Goal: Information Seeking & Learning: Learn about a topic

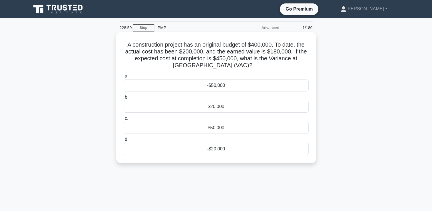
click at [213, 85] on div "-$50,000" at bounding box center [216, 85] width 185 height 12
click at [124, 78] on input "a. -$50,000" at bounding box center [124, 76] width 0 height 4
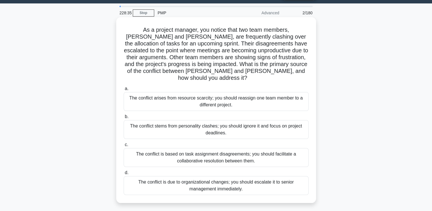
scroll to position [29, 0]
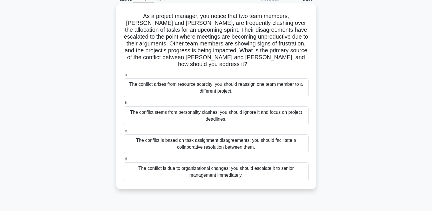
click at [200, 137] on div "The conflict is based on task assignment disagreements; you should facilitate a…" at bounding box center [216, 143] width 185 height 19
click at [124, 133] on input "c. The conflict is based on task assignment disagreements; you should facilitat…" at bounding box center [124, 131] width 0 height 4
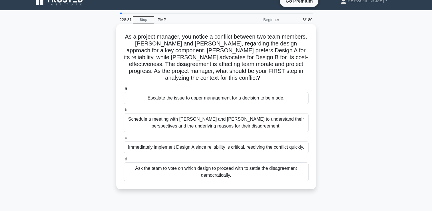
scroll to position [0, 0]
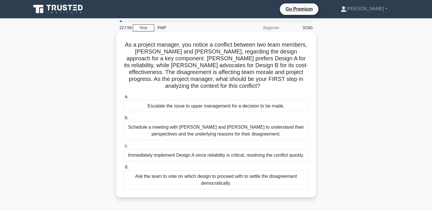
click at [240, 133] on div "Schedule a meeting with Sarah and John to understand their perspectives and the…" at bounding box center [216, 130] width 185 height 19
click at [124, 120] on input "b. Schedule a meeting with Sarah and John to understand their perspectives and …" at bounding box center [124, 118] width 0 height 4
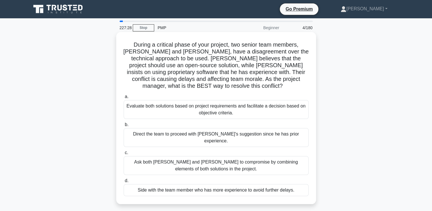
click at [198, 104] on div "Evaluate both solutions based on project requirements and facilitate a decision…" at bounding box center [216, 109] width 185 height 19
click at [124, 99] on input "a. Evaluate both solutions based on project requirements and facilitate a decis…" at bounding box center [124, 97] width 0 height 4
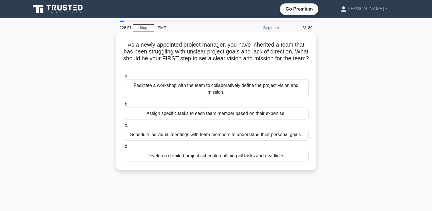
click at [217, 85] on div "Facilitate a workshop with the team to collaboratively define the project visio…" at bounding box center [216, 88] width 185 height 19
click at [124, 78] on input "a. Facilitate a workshop with the team to collaboratively define the project vi…" at bounding box center [124, 76] width 0 height 4
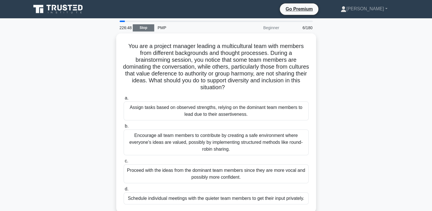
click at [145, 26] on link "Stop" at bounding box center [143, 27] width 21 height 7
click at [142, 27] on link "Stop" at bounding box center [143, 27] width 21 height 7
click at [144, 27] on link "Stop" at bounding box center [143, 27] width 21 height 7
click at [140, 27] on link "Stop" at bounding box center [143, 27] width 21 height 7
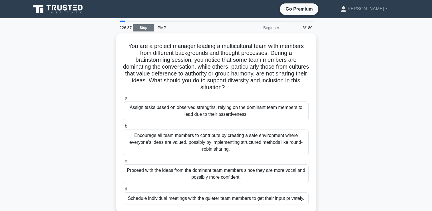
click at [140, 27] on link "Stop" at bounding box center [143, 27] width 21 height 7
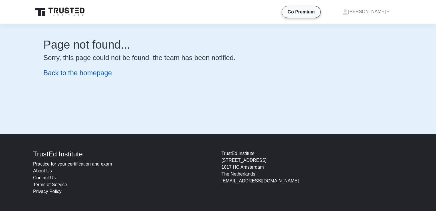
click at [85, 73] on link "Back to the homepage" at bounding box center [77, 73] width 69 height 8
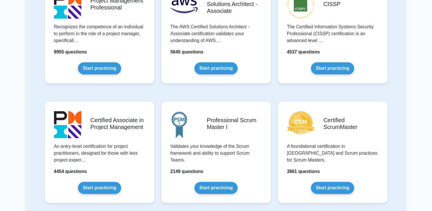
scroll to position [171, 0]
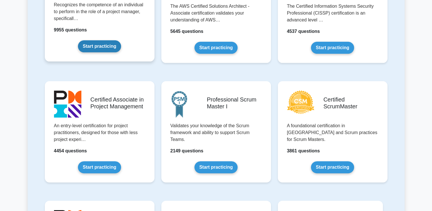
click at [99, 45] on link "Start practicing" at bounding box center [99, 46] width 43 height 12
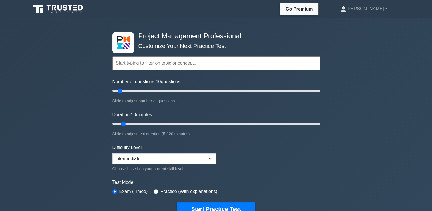
scroll to position [57, 0]
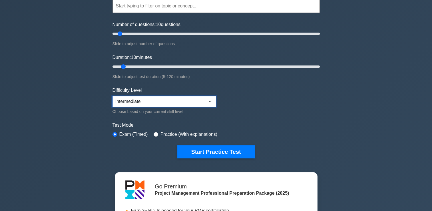
click at [211, 100] on select "Beginner Intermediate Expert" at bounding box center [164, 101] width 104 height 11
select select "expert"
click at [112, 96] on select "Beginner Intermediate Expert" at bounding box center [164, 101] width 104 height 11
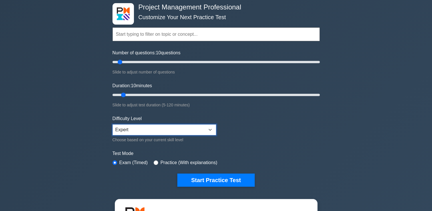
scroll to position [0, 0]
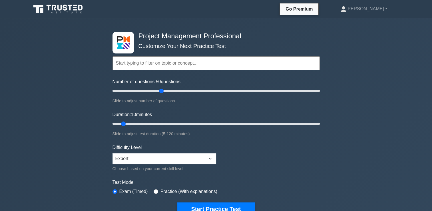
drag, startPoint x: 120, startPoint y: 90, endPoint x: 164, endPoint y: 93, distance: 44.1
type input "50"
click at [164, 93] on input "Number of questions: 50 questions" at bounding box center [215, 90] width 207 height 7
drag, startPoint x: 123, startPoint y: 123, endPoint x: 131, endPoint y: 124, distance: 8.3
type input "15"
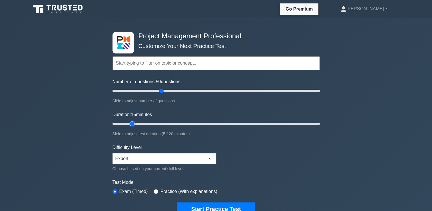
click at [131, 124] on input "Duration: 15 minutes" at bounding box center [215, 123] width 207 height 7
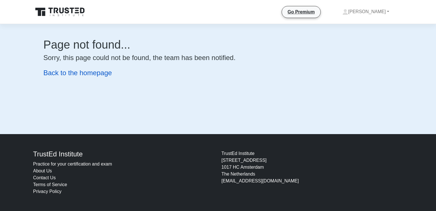
click at [83, 74] on link "Back to the homepage" at bounding box center [77, 73] width 69 height 8
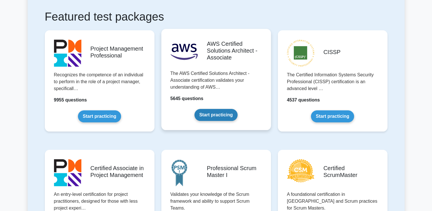
scroll to position [114, 0]
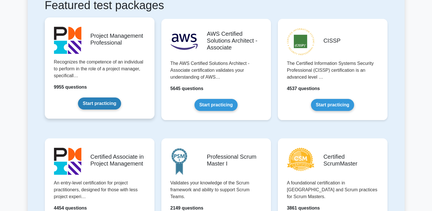
click at [104, 104] on link "Start practicing" at bounding box center [99, 103] width 43 height 12
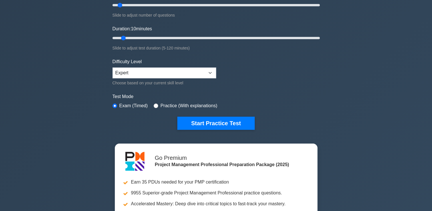
scroll to position [57, 0]
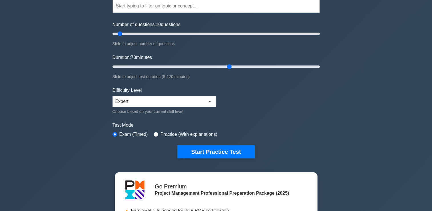
drag, startPoint x: 122, startPoint y: 65, endPoint x: 225, endPoint y: 68, distance: 102.8
type input "70"
click at [225, 68] on input "Duration: 70 minutes" at bounding box center [215, 66] width 207 height 7
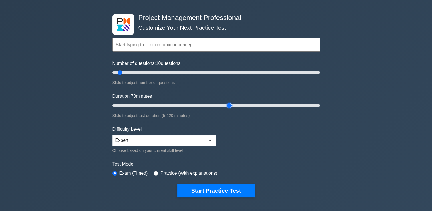
scroll to position [0, 0]
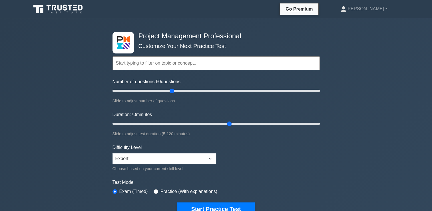
drag, startPoint x: 120, startPoint y: 91, endPoint x: 174, endPoint y: 92, distance: 54.3
type input "60"
click at [174, 92] on input "Number of questions: 60 questions" at bounding box center [215, 90] width 207 height 7
click at [150, 62] on input "text" at bounding box center [215, 63] width 207 height 14
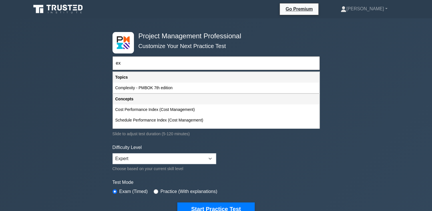
type input "e"
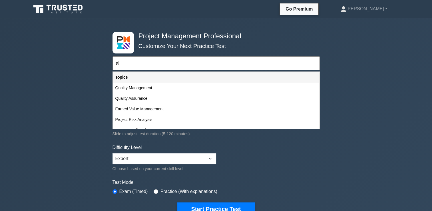
type input "a"
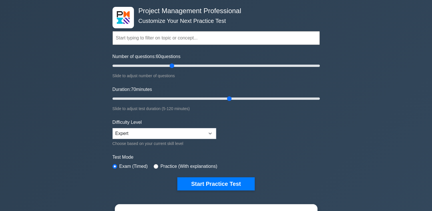
scroll to position [57, 0]
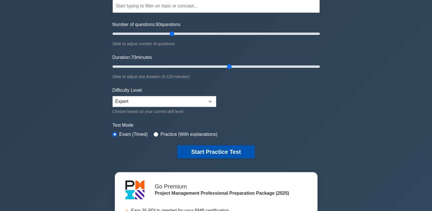
click at [214, 150] on button "Start Practice Test" at bounding box center [215, 151] width 77 height 13
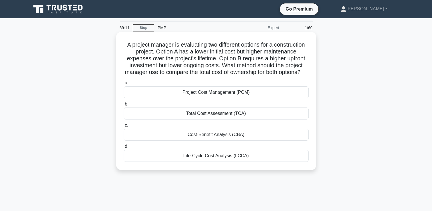
click at [220, 162] on div "Life-Cycle Cost Analysis (LCCA)" at bounding box center [216, 156] width 185 height 12
click at [124, 148] on input "d. Life-Cycle Cost Analysis (LCCA)" at bounding box center [124, 146] width 0 height 4
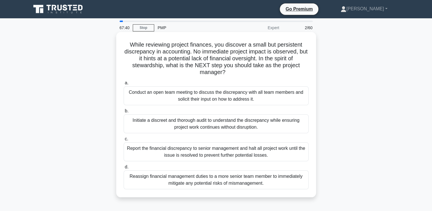
click at [178, 124] on div "Initiate a discreet and thorough audit to understand the discrepancy while ensu…" at bounding box center [216, 123] width 185 height 19
click at [124, 113] on input "b. Initiate a discreet and thorough audit to understand the discrepancy while e…" at bounding box center [124, 111] width 0 height 4
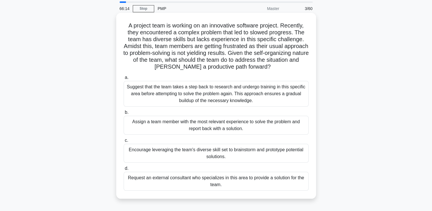
scroll to position [29, 0]
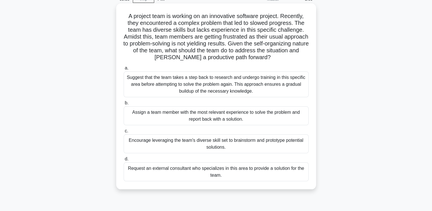
click at [222, 172] on div "Request an external consultant who specializes in this area to provide a soluti…" at bounding box center [216, 171] width 185 height 19
click at [124, 161] on input "d. Request an external consultant who specializes in this area to provide a sol…" at bounding box center [124, 159] width 0 height 4
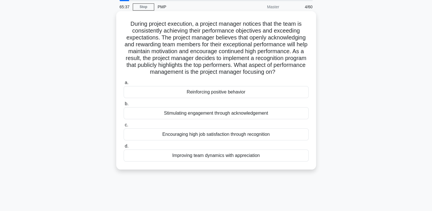
scroll to position [0, 0]
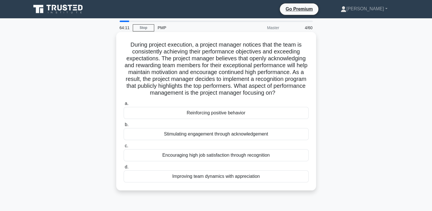
click at [213, 115] on div "Reinforcing positive behavior" at bounding box center [216, 113] width 185 height 12
click at [124, 105] on input "a. Reinforcing positive behavior" at bounding box center [124, 104] width 0 height 4
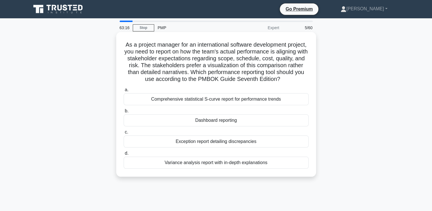
click at [227, 126] on div "Dashboard reporting" at bounding box center [216, 120] width 185 height 12
click at [124, 113] on input "b. Dashboard reporting" at bounding box center [124, 111] width 0 height 4
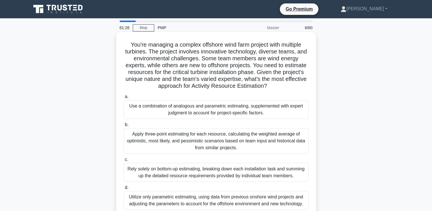
click at [200, 108] on div "Use a combination of analogous and parametric estimating, supplemented with exp…" at bounding box center [216, 109] width 185 height 19
click at [124, 99] on input "a. Use a combination of analogous and parametric estimating, supplemented with …" at bounding box center [124, 97] width 0 height 4
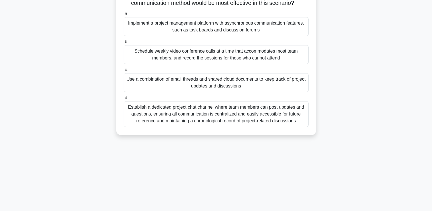
scroll to position [98, 0]
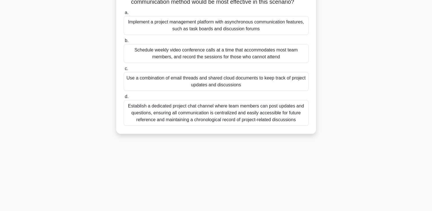
click at [183, 118] on div "Establish a dedicated project chat channel where team members can post updates …" at bounding box center [216, 113] width 185 height 26
click at [124, 99] on input "d. Establish a dedicated project chat channel where team members can post updat…" at bounding box center [124, 97] width 0 height 4
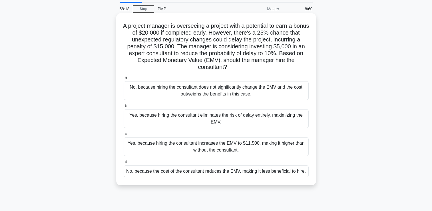
scroll to position [29, 0]
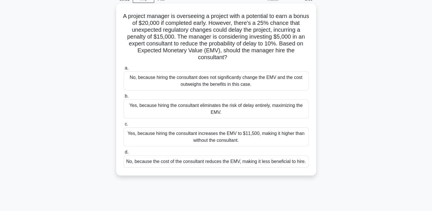
click at [218, 138] on div "Yes, because hiring the consultant increases the EMV to $11,500, making it high…" at bounding box center [216, 136] width 185 height 19
click at [124, 126] on input "c. Yes, because hiring the consultant increases the EMV to $11,500, making it h…" at bounding box center [124, 124] width 0 height 4
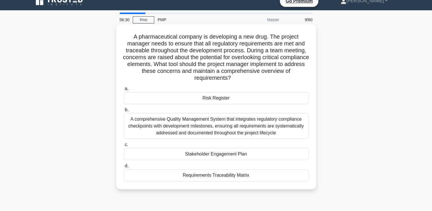
scroll to position [0, 0]
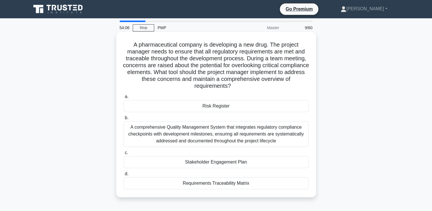
click at [210, 184] on div "Requirements Traceability Matrix" at bounding box center [216, 183] width 185 height 12
click at [124, 176] on input "d. Requirements Traceability Matrix" at bounding box center [124, 174] width 0 height 4
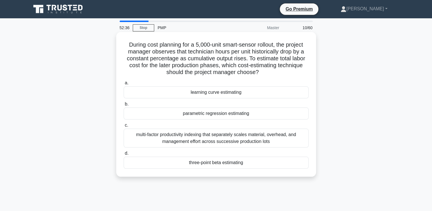
click at [218, 162] on div "three-point beta estimating" at bounding box center [216, 162] width 185 height 12
click at [124, 155] on input "d. three-point beta estimating" at bounding box center [124, 153] width 0 height 4
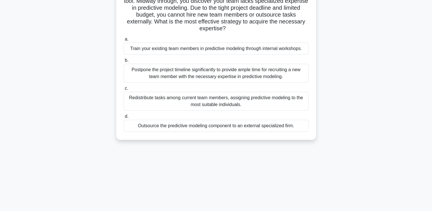
scroll to position [57, 0]
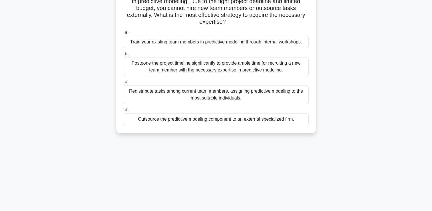
click at [193, 120] on div "Outsource the predictive modeling component to an external specialized firm." at bounding box center [216, 119] width 185 height 12
click at [124, 112] on input "d. Outsource the predictive modeling component to an external specialized firm." at bounding box center [124, 110] width 0 height 4
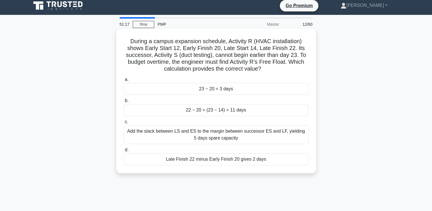
scroll to position [0, 0]
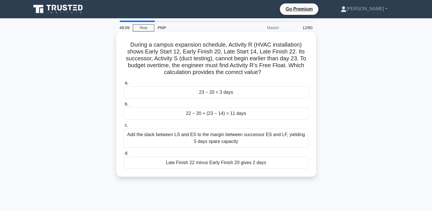
click at [220, 94] on div "23 − 20 = 3 days" at bounding box center [216, 92] width 185 height 12
click at [124, 85] on input "a. 23 − 20 = 3 days" at bounding box center [124, 83] width 0 height 4
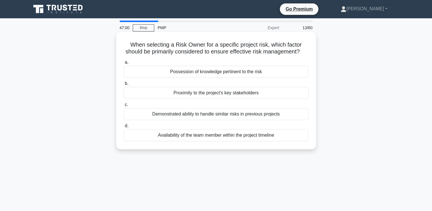
click at [224, 78] on div "Possession of knowledge pertinent to the risk" at bounding box center [216, 72] width 185 height 12
click at [124, 64] on input "a. Possession of knowledge pertinent to the risk" at bounding box center [124, 63] width 0 height 4
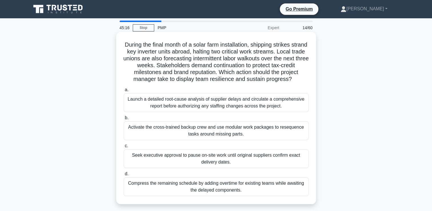
scroll to position [29, 0]
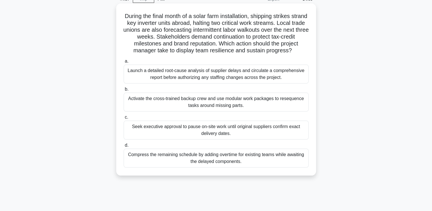
click at [218, 81] on div "Launch a detailed root-cause analysis of supplier delays and circulate a compre…" at bounding box center [216, 74] width 185 height 19
click at [124, 63] on input "a. Launch a detailed root-cause analysis of supplier delays and circulate a com…" at bounding box center [124, 61] width 0 height 4
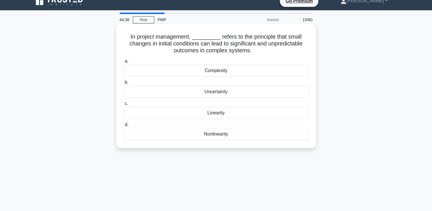
scroll to position [0, 0]
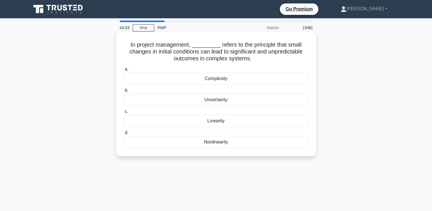
click at [214, 122] on div "Linearity" at bounding box center [216, 121] width 185 height 12
click at [124, 113] on input "c. Linearity" at bounding box center [124, 112] width 0 height 4
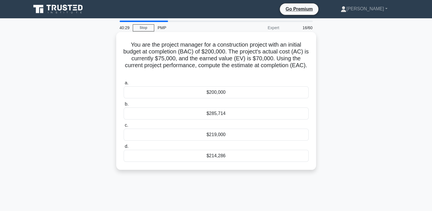
click at [212, 133] on div "$219,000" at bounding box center [216, 134] width 185 height 12
click at [124, 127] on input "c. $219,000" at bounding box center [124, 125] width 0 height 4
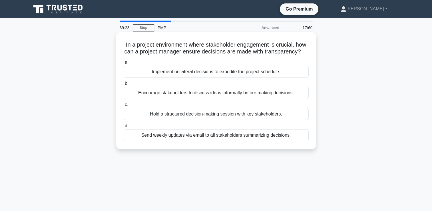
click at [183, 120] on div "Hold a structured decision-making session with key stakeholders." at bounding box center [216, 114] width 185 height 12
click at [124, 107] on input "c. Hold a structured decision-making session with key stakeholders." at bounding box center [124, 105] width 0 height 4
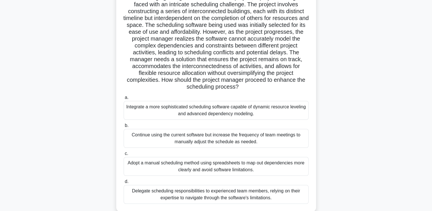
scroll to position [57, 0]
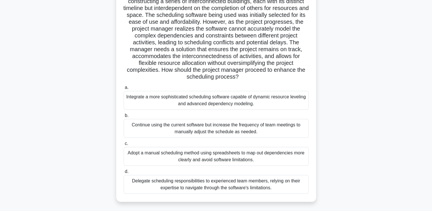
click at [220, 101] on div "Integrate a more sophisticated scheduling software capable of dynamic resource …" at bounding box center [216, 100] width 185 height 19
click at [124, 89] on input "a. Integrate a more sophisticated scheduling software capable of dynamic resour…" at bounding box center [124, 88] width 0 height 4
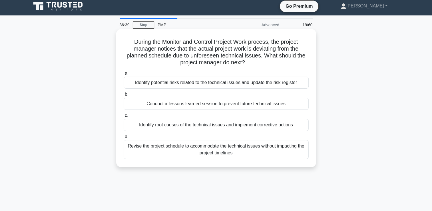
scroll to position [0, 0]
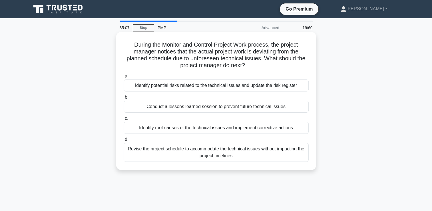
click at [180, 86] on div "Identify potential risks related to the technical issues and update the risk re…" at bounding box center [216, 85] width 185 height 12
click at [124, 78] on input "a. Identify potential risks related to the technical issues and update the risk…" at bounding box center [124, 76] width 0 height 4
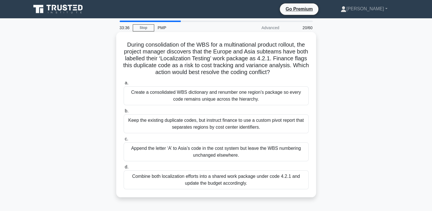
click at [229, 97] on div "Create a consolidated WBS dictionary and renumber one region’s package so every…" at bounding box center [216, 95] width 185 height 19
click at [124, 85] on input "a. Create a consolidated WBS dictionary and renumber one region’s package so ev…" at bounding box center [124, 83] width 0 height 4
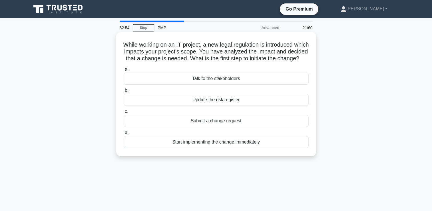
click at [218, 127] on div "Submit a change request" at bounding box center [216, 121] width 185 height 12
click at [124, 113] on input "c. Submit a change request" at bounding box center [124, 112] width 0 height 4
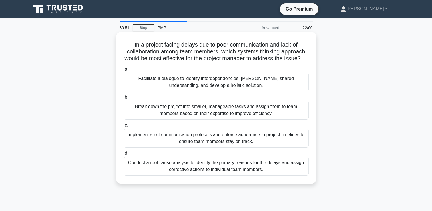
click at [239, 87] on div "Facilitate a dialogue to identify interdependencies, [PERSON_NAME] shared under…" at bounding box center [216, 82] width 185 height 19
click at [124, 71] on input "a. Facilitate a dialogue to identify interdependencies, [PERSON_NAME] shared un…" at bounding box center [124, 69] width 0 height 4
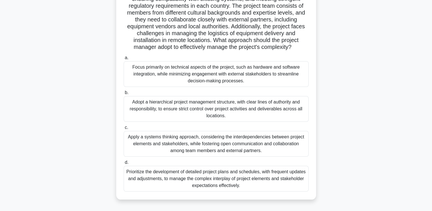
scroll to position [86, 0]
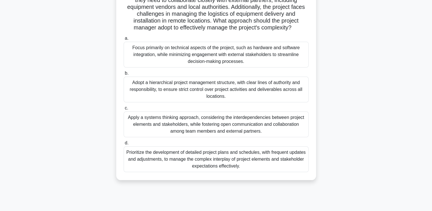
click at [226, 132] on div "Apply a systems thinking approach, considering the interdependencies between pr…" at bounding box center [216, 124] width 185 height 26
click at [124, 110] on input "c. Apply a systems thinking approach, considering the interdependencies between…" at bounding box center [124, 108] width 0 height 4
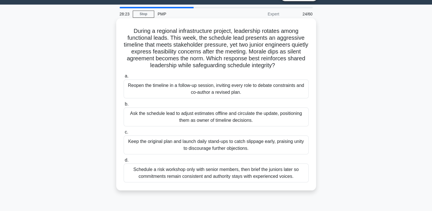
scroll to position [0, 0]
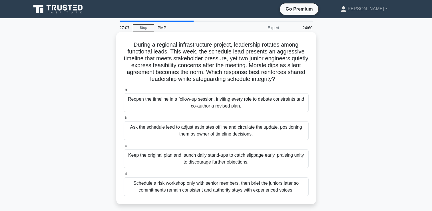
click at [176, 101] on div "Reopen the timeline in a follow-up session, inviting every role to debate const…" at bounding box center [216, 102] width 185 height 19
click at [124, 92] on input "a. Reopen the timeline in a follow-up session, inviting every role to debate co…" at bounding box center [124, 90] width 0 height 4
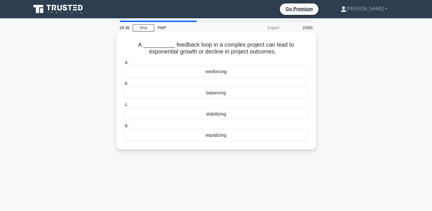
click at [217, 94] on div "balancing" at bounding box center [216, 93] width 185 height 12
click at [124, 85] on input "b. balancing" at bounding box center [124, 84] width 0 height 4
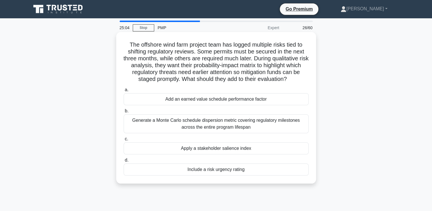
click at [204, 124] on div "Generate a Monte Carlo schedule dispersion metric covering regulatory milestone…" at bounding box center [216, 123] width 185 height 19
click at [124, 113] on input "b. Generate a Monte Carlo schedule dispersion metric covering regulatory milest…" at bounding box center [124, 111] width 0 height 4
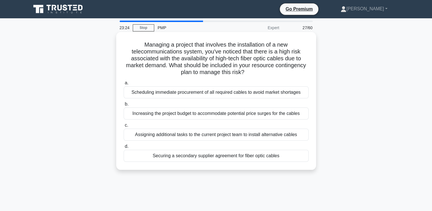
click at [292, 92] on div "Scheduling immediate procurement of all required cables to avoid market shortag…" at bounding box center [216, 92] width 185 height 12
click at [124, 85] on input "a. Scheduling immediate procurement of all required cables to avoid market shor…" at bounding box center [124, 83] width 0 height 4
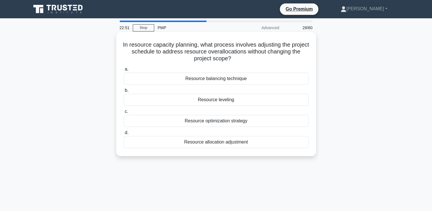
click at [215, 100] on div "Resource leveling" at bounding box center [216, 100] width 185 height 12
click at [124, 92] on input "b. Resource leveling" at bounding box center [124, 91] width 0 height 4
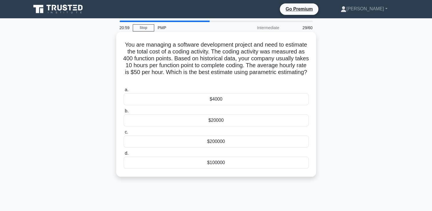
click at [215, 142] on div "$200000" at bounding box center [216, 141] width 185 height 12
click at [124, 134] on input "c. $200000" at bounding box center [124, 132] width 0 height 4
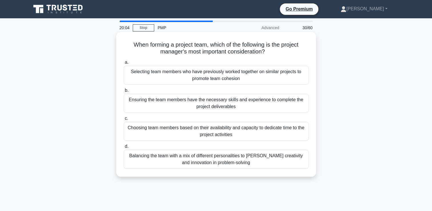
click at [204, 104] on div "Ensuring the team members have the necessary skills and experience to complete …" at bounding box center [216, 103] width 185 height 19
click at [124, 92] on input "b. Ensuring the team members have the necessary skills and experience to comple…" at bounding box center [124, 91] width 0 height 4
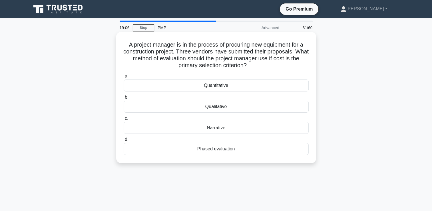
click at [212, 86] on div "Quantitative" at bounding box center [216, 85] width 185 height 12
click at [124, 78] on input "a. Quantitative" at bounding box center [124, 76] width 0 height 4
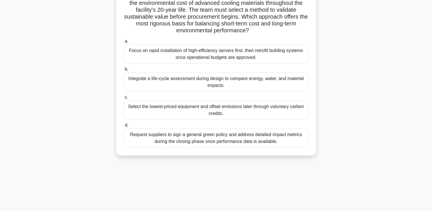
scroll to position [57, 0]
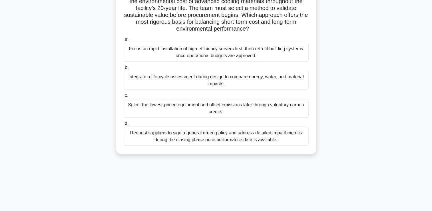
click at [223, 138] on div "Request suppliers to sign a general green policy and address detailed impact me…" at bounding box center [216, 136] width 185 height 19
click at [124, 125] on input "d. Request suppliers to sign a general green policy and address detailed impact…" at bounding box center [124, 124] width 0 height 4
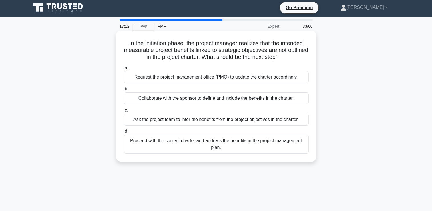
scroll to position [0, 0]
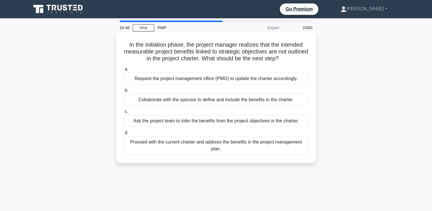
click at [191, 101] on div "Collaborate with the sponsor to define and include the benefits in the charter." at bounding box center [216, 100] width 185 height 12
click at [124, 92] on input "b. Collaborate with the sponsor to define and include the benefits in the chart…" at bounding box center [124, 91] width 0 height 4
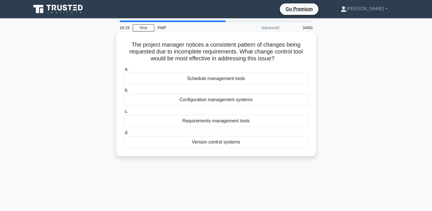
click at [201, 120] on div "Requirements management tools" at bounding box center [216, 121] width 185 height 12
click at [124, 113] on input "c. Requirements management tools" at bounding box center [124, 112] width 0 height 4
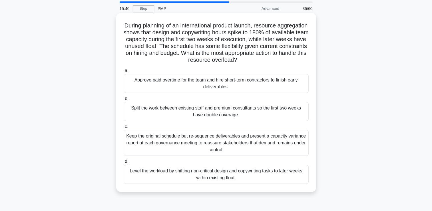
scroll to position [29, 0]
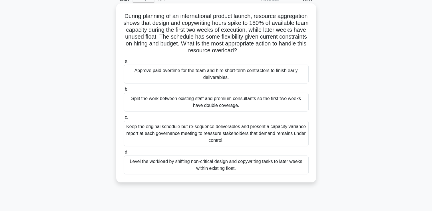
click at [208, 163] on div "Level the workload by shifting non-critical design and copywriting tasks to lat…" at bounding box center [216, 164] width 185 height 19
click at [124, 154] on input "d. Level the workload by shifting non-critical design and copywriting tasks to …" at bounding box center [124, 152] width 0 height 4
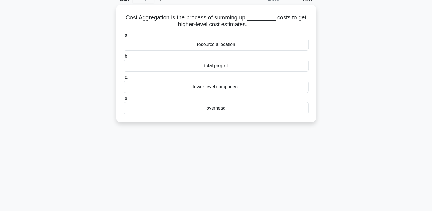
scroll to position [0, 0]
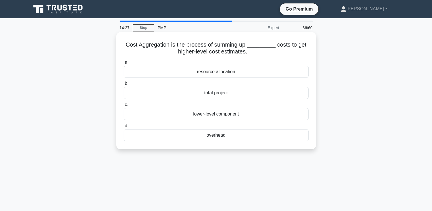
click at [216, 94] on div "total project" at bounding box center [216, 93] width 185 height 12
click at [124, 85] on input "b. total project" at bounding box center [124, 84] width 0 height 4
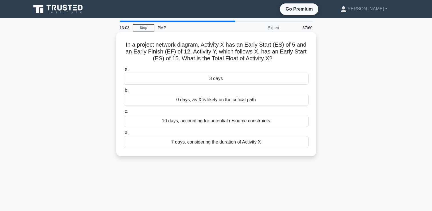
click at [240, 143] on div "7 days, considering the duration of Activity X" at bounding box center [216, 142] width 185 height 12
click at [124, 134] on input "d. 7 days, considering the duration of Activity X" at bounding box center [124, 133] width 0 height 4
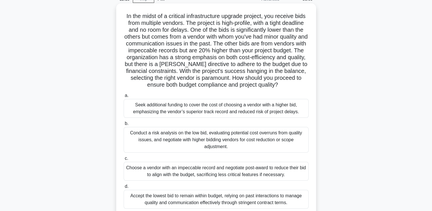
scroll to position [57, 0]
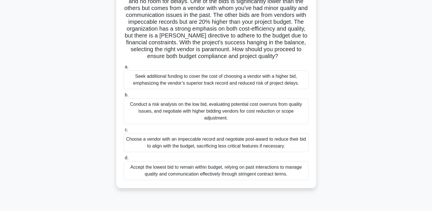
click at [232, 109] on div "Conduct a risk analysis on the low bid, evaluating potential cost overruns from…" at bounding box center [216, 111] width 185 height 26
click at [124, 97] on input "b. Conduct a risk analysis on the low bid, evaluating potential cost overruns f…" at bounding box center [124, 95] width 0 height 4
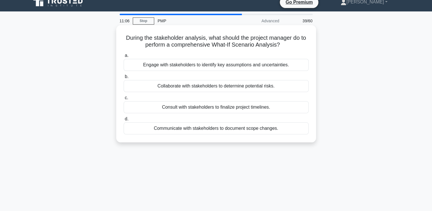
scroll to position [0, 0]
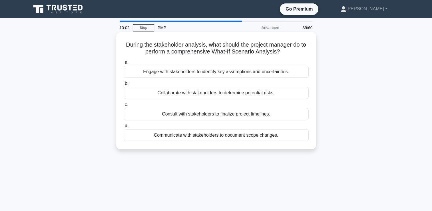
click at [254, 71] on div "Engage with stakeholders to identify key assumptions and uncertainties." at bounding box center [216, 72] width 185 height 12
click at [124, 64] on input "a. Engage with stakeholders to identify key assumptions and uncertainties." at bounding box center [124, 63] width 0 height 4
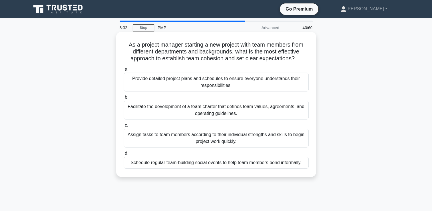
click at [215, 81] on div "Provide detailed project plans and schedules to ensure everyone understands the…" at bounding box center [216, 82] width 185 height 19
click at [124, 71] on input "a. Provide detailed project plans and schedules to ensure everyone understands …" at bounding box center [124, 69] width 0 height 4
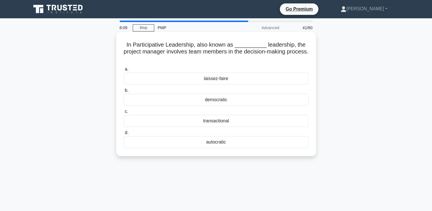
click at [214, 99] on div "democratic" at bounding box center [216, 100] width 185 height 12
click at [124, 92] on input "b. democratic" at bounding box center [124, 91] width 0 height 4
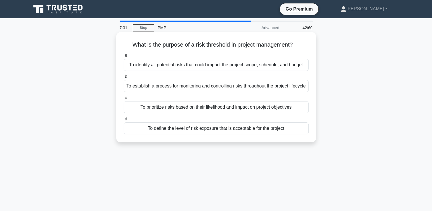
click at [278, 113] on div "To prioritize risks based on their likelihood and impact on project objectives" at bounding box center [216, 107] width 185 height 12
click at [124, 100] on input "c. To prioritize risks based on their likelihood and impact on project objectiv…" at bounding box center [124, 98] width 0 height 4
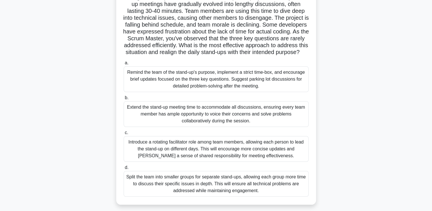
scroll to position [57, 0]
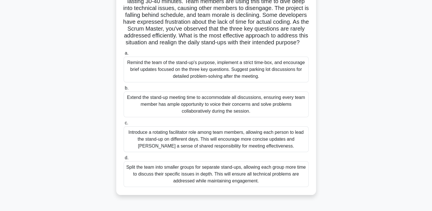
click at [192, 76] on div "Remind the team of the stand-up's purpose, implement a strict time-box, and enc…" at bounding box center [216, 70] width 185 height 26
click at [124, 55] on input "a. Remind the team of the stand-up's purpose, implement a strict time-box, and …" at bounding box center [124, 53] width 0 height 4
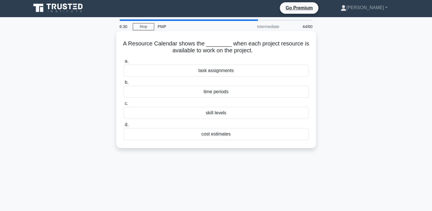
scroll to position [0, 0]
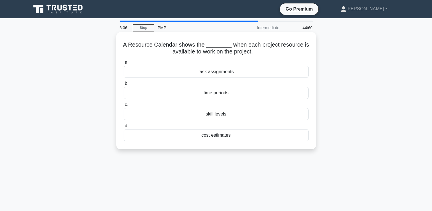
click at [222, 94] on div "time periods" at bounding box center [216, 93] width 185 height 12
click at [124, 85] on input "b. time periods" at bounding box center [124, 84] width 0 height 4
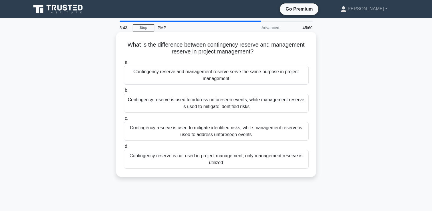
click at [212, 132] on div "Contingency reserve is used to mitigate identified risks, while management rese…" at bounding box center [216, 131] width 185 height 19
click at [124, 120] on input "c. Contingency reserve is used to mitigate identified risks, while management r…" at bounding box center [124, 118] width 0 height 4
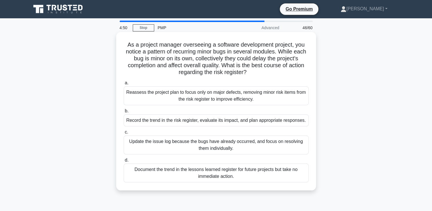
click at [169, 120] on div "Record the trend in the risk register, evaluate its impact, and plan appropriat…" at bounding box center [216, 120] width 185 height 12
click at [124, 113] on input "b. Record the trend in the risk register, evaluate its impact, and plan appropr…" at bounding box center [124, 111] width 0 height 4
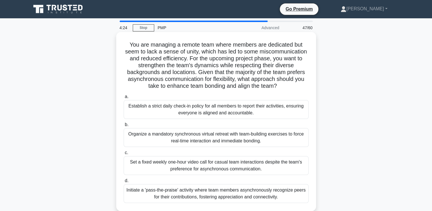
scroll to position [29, 0]
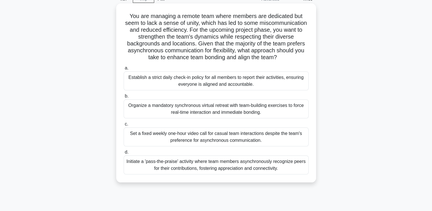
click at [238, 83] on div "Establish a strict daily check-in policy for all members to report their activi…" at bounding box center [216, 80] width 185 height 19
click at [124, 70] on input "a. Establish a strict daily check-in policy for all members to report their act…" at bounding box center [124, 68] width 0 height 4
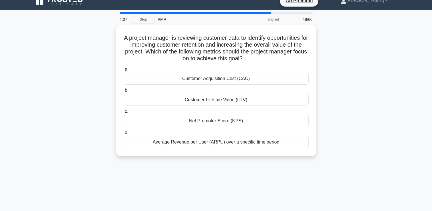
scroll to position [0, 0]
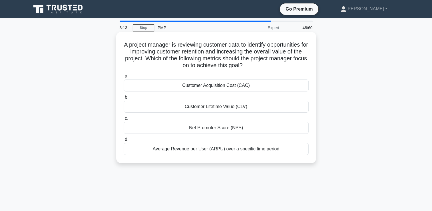
click at [244, 150] on div "Average Revenue per User (ARPU) over a specific time period" at bounding box center [216, 149] width 185 height 12
click at [124, 141] on input "d. Average Revenue per User (ARPU) over a specific time period" at bounding box center [124, 140] width 0 height 4
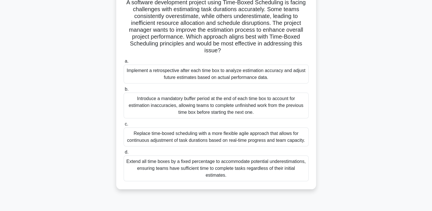
scroll to position [29, 0]
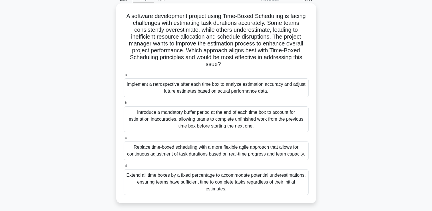
click at [230, 89] on div "Implement a retrospective after each time box to analyze estimation accuracy an…" at bounding box center [216, 87] width 185 height 19
click at [124, 77] on input "a. Implement a retrospective after each time box to analyze estimation accuracy…" at bounding box center [124, 75] width 0 height 4
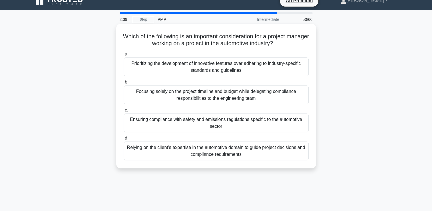
scroll to position [0, 0]
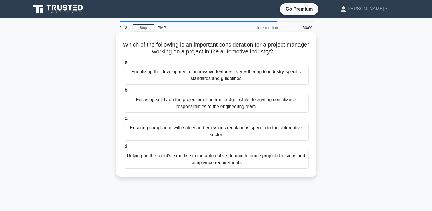
click at [214, 132] on div "Ensuring compliance with safety and emissions regulations specific to the autom…" at bounding box center [216, 131] width 185 height 19
click at [124, 120] on input "c. Ensuring compliance with safety and emissions regulations specific to the au…" at bounding box center [124, 118] width 0 height 4
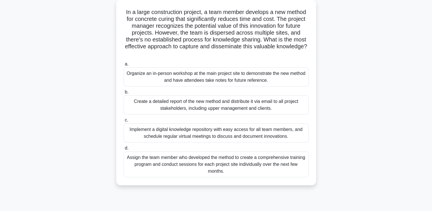
scroll to position [57, 0]
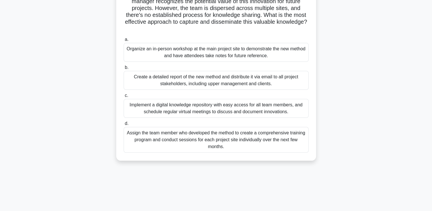
click at [200, 109] on div "Implement a digital knowledge repository with easy access for all team members,…" at bounding box center [216, 108] width 185 height 19
click at [124, 97] on input "c. Implement a digital knowledge repository with easy access for all team membe…" at bounding box center [124, 96] width 0 height 4
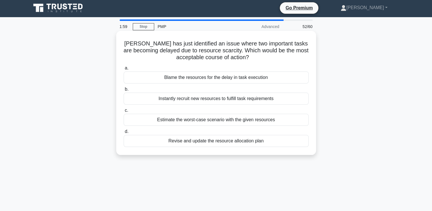
scroll to position [0, 0]
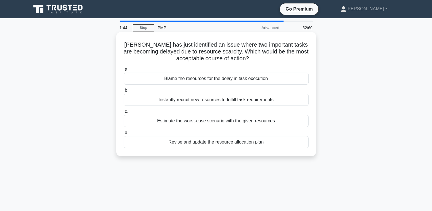
click at [246, 144] on div "Revise and update the resource allocation plan" at bounding box center [216, 142] width 185 height 12
click at [124, 134] on input "d. Revise and update the resource allocation plan" at bounding box center [124, 133] width 0 height 4
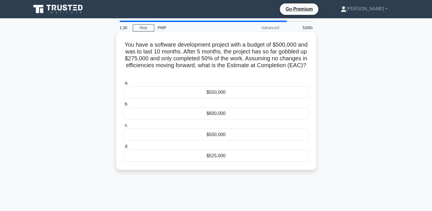
click at [221, 93] on div "$550,000" at bounding box center [216, 92] width 185 height 12
click at [124, 85] on input "a. $550,000" at bounding box center [124, 83] width 0 height 4
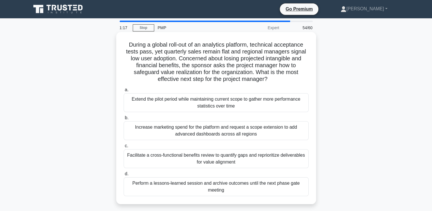
click at [227, 186] on div "Perform a lessons-learned session and archive outcomes until the next phase gat…" at bounding box center [216, 186] width 185 height 19
click at [124, 176] on input "d. Perform a lessons-learned session and archive outcomes until the next phase …" at bounding box center [124, 174] width 0 height 4
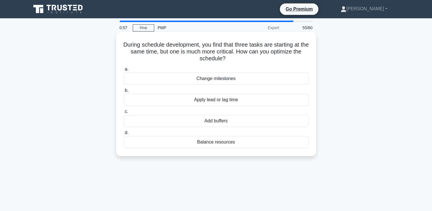
click at [217, 101] on div "Apply lead or lag time" at bounding box center [216, 100] width 185 height 12
click at [124, 92] on input "b. Apply lead or lag time" at bounding box center [124, 91] width 0 height 4
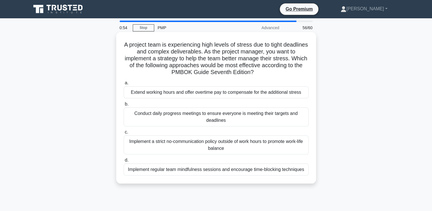
click at [225, 94] on div "Extend working hours and offer overtime pay to compensate for the additional st…" at bounding box center [216, 92] width 185 height 12
click at [124, 85] on input "a. Extend working hours and offer overtime pay to compensate for the additional…" at bounding box center [124, 83] width 0 height 4
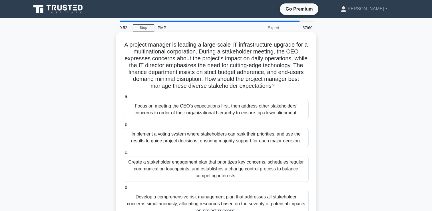
click at [205, 138] on div "Implement a voting system where stakeholders can rank their priorities, and use…" at bounding box center [216, 137] width 185 height 19
click at [124, 126] on input "b. Implement a voting system where stakeholders can rank their priorities, and …" at bounding box center [124, 125] width 0 height 4
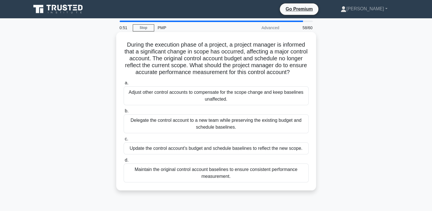
click at [211, 133] on div "Delegate the control account to a new team while preserving the existing budget…" at bounding box center [216, 123] width 185 height 19
click at [124, 113] on input "b. Delegate the control account to a new team while preserving the existing bud…" at bounding box center [124, 111] width 0 height 4
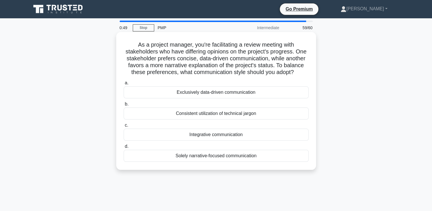
click at [210, 98] on div "Exclusively data-driven communication" at bounding box center [216, 92] width 185 height 12
click at [124, 85] on input "a. Exclusively data-driven communication" at bounding box center [124, 83] width 0 height 4
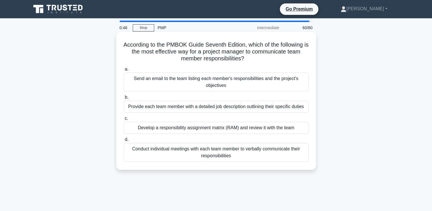
click at [168, 109] on div "Provide each team member with a detailed job description outlining their specif…" at bounding box center [216, 107] width 185 height 12
click at [124, 99] on input "b. Provide each team member with a detailed job description outlining their spe…" at bounding box center [124, 97] width 0 height 4
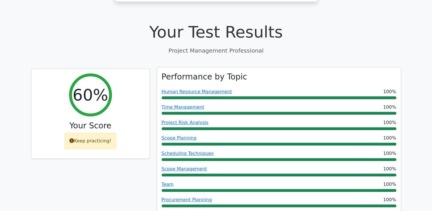
scroll to position [228, 0]
